Goal: Information Seeking & Learning: Learn about a topic

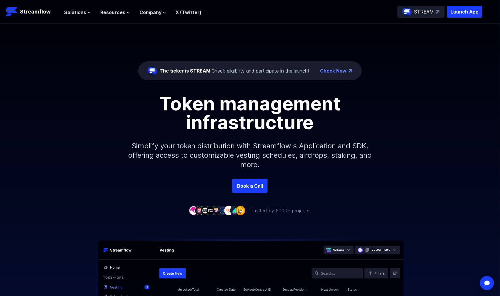
click at [73, 16] on div "Solutions Overview Streamflow features an all-in-one token distribution platfor…" at bounding box center [132, 12] width 137 height 12
click at [82, 11] on span "Solutions" at bounding box center [75, 12] width 22 height 7
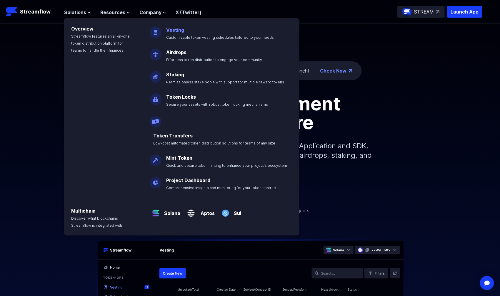
click at [187, 30] on p "Vesting Customizable token vesting schedules tailored to your needs" at bounding box center [224, 31] width 123 height 19
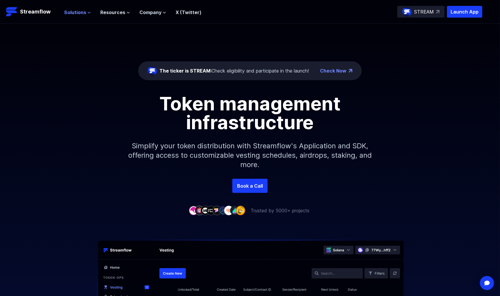
click at [74, 12] on span "Solutions" at bounding box center [75, 12] width 22 height 7
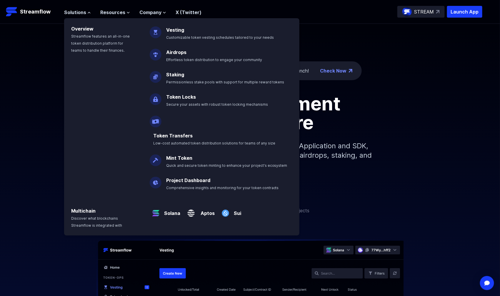
click at [161, 30] on link at bounding box center [156, 29] width 13 height 6
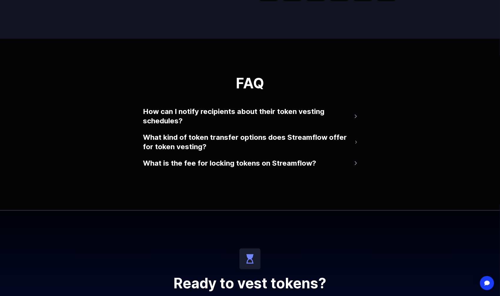
scroll to position [1141, 0]
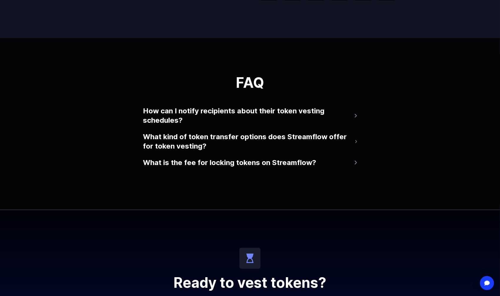
click at [258, 165] on button "What is the fee for locking tokens on Streamflow?" at bounding box center [250, 163] width 214 height 14
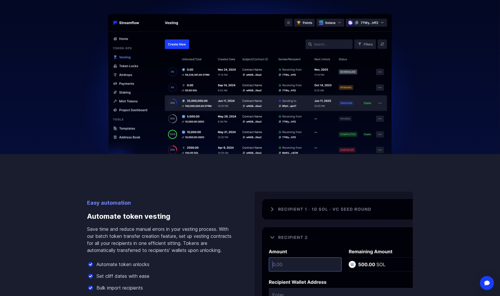
scroll to position [0, 0]
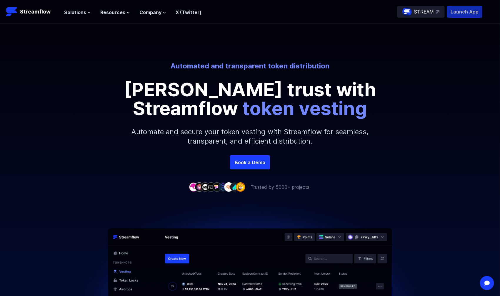
click at [465, 14] on p "Launch App" at bounding box center [464, 12] width 35 height 12
